Goal: Transaction & Acquisition: Purchase product/service

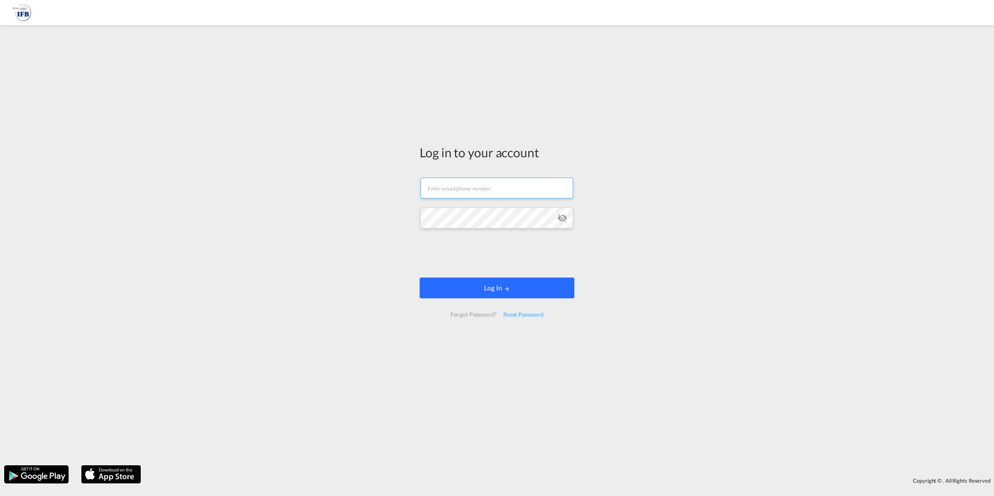
type input "[EMAIL_ADDRESS][DOMAIN_NAME]"
click at [472, 287] on button "Log In" at bounding box center [497, 287] width 155 height 21
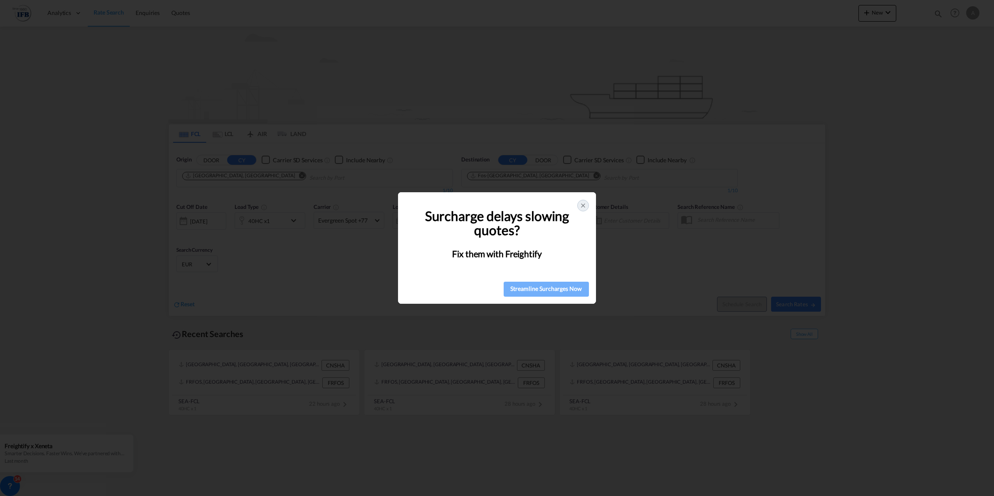
click at [555, 292] on div "Streamline Surcharges Now" at bounding box center [546, 288] width 80 height 12
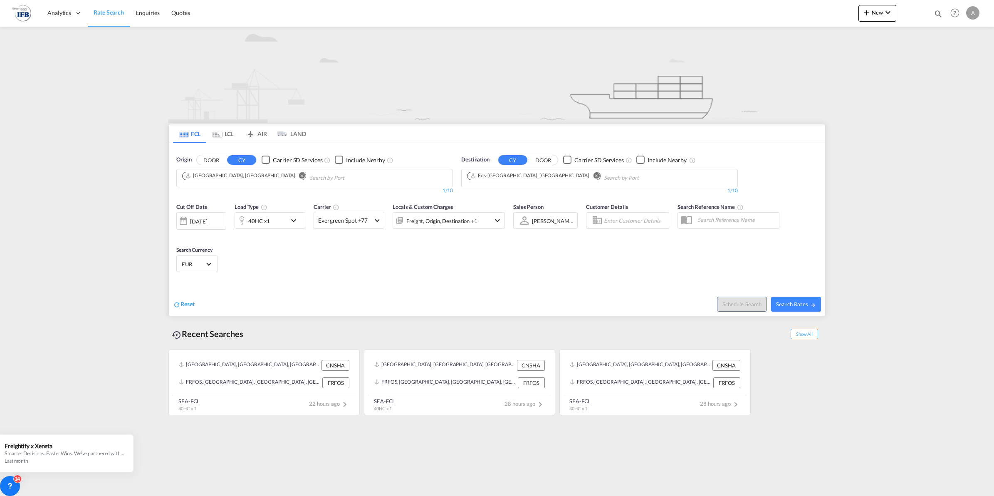
click at [277, 223] on div "40HC x1" at bounding box center [261, 220] width 52 height 17
click at [281, 257] on input "4500" at bounding box center [273, 257] width 33 height 14
drag, startPoint x: 281, startPoint y: 257, endPoint x: 136, endPoint y: 257, distance: 145.2
click at [136, 257] on div "Load Type Quantity Cargo Weight 40HC 20GP 40GP 40HC 45HC 20RE 40RE 40HR 20OT 40…" at bounding box center [497, 248] width 994 height 496
type input "1"
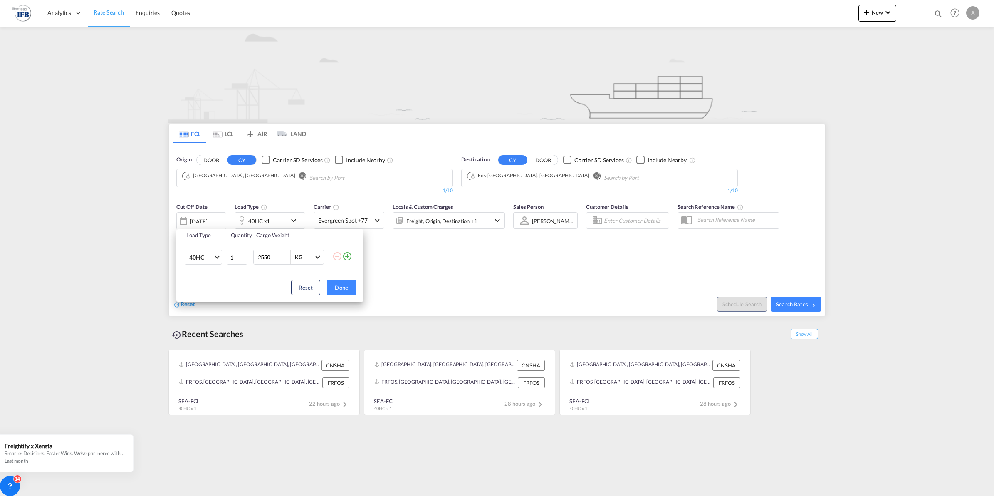
type input "25500"
click at [331, 286] on button "Done" at bounding box center [341, 287] width 29 height 15
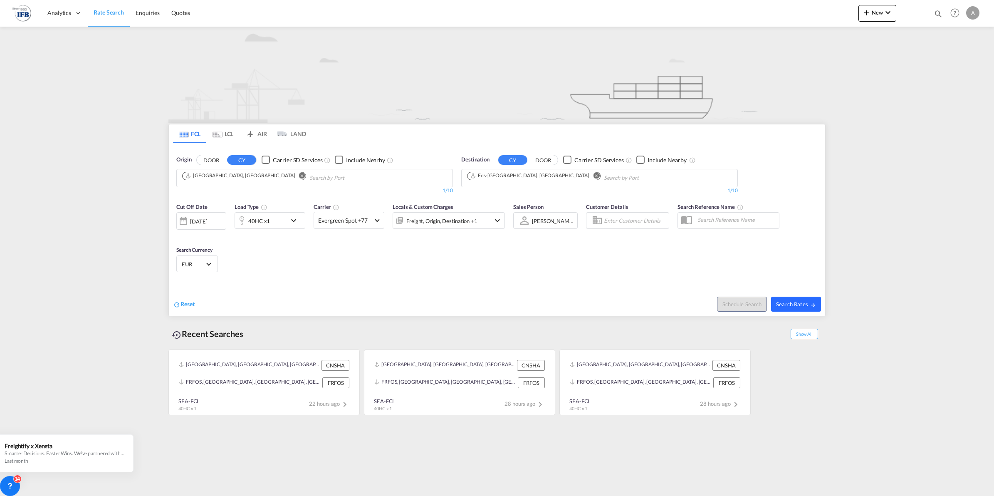
click at [802, 304] on span "Search Rates" at bounding box center [796, 304] width 40 height 7
type input "CNSHA to FRFOS / [DATE]"
